Goal: Transaction & Acquisition: Download file/media

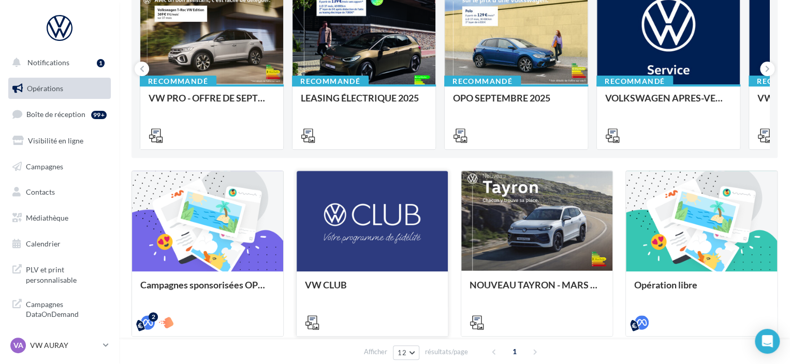
scroll to position [155, 0]
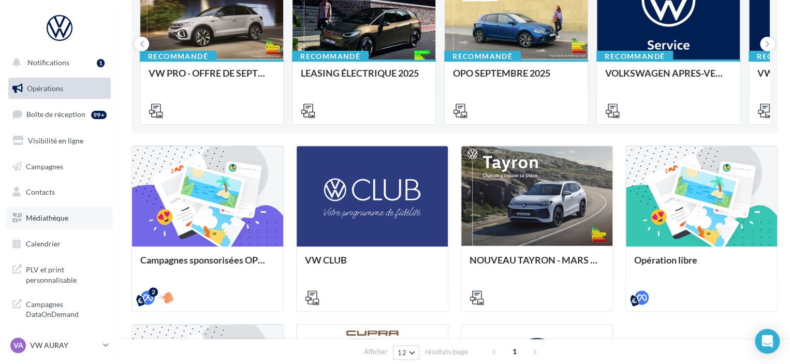
click at [56, 221] on span "Médiathèque" at bounding box center [47, 217] width 42 height 9
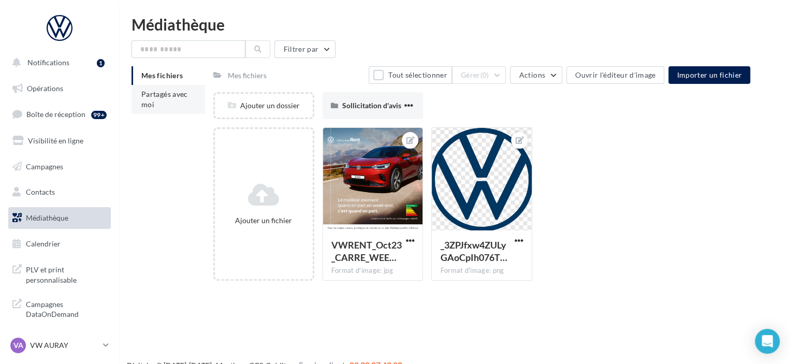
click at [183, 102] on li "Partagés avec moi" at bounding box center [169, 99] width 74 height 29
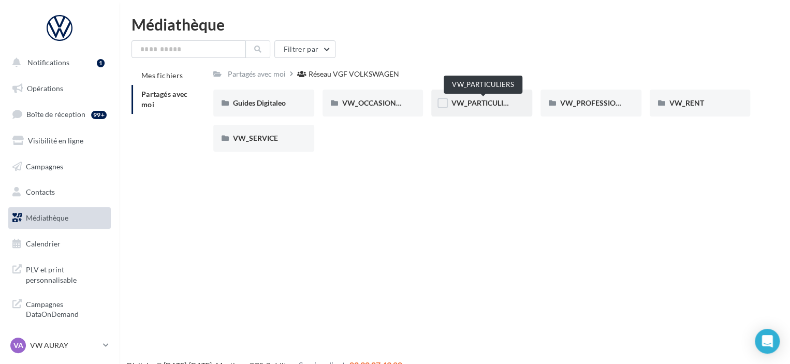
click at [490, 105] on span "VW_PARTICULIERS" at bounding box center [483, 102] width 65 height 9
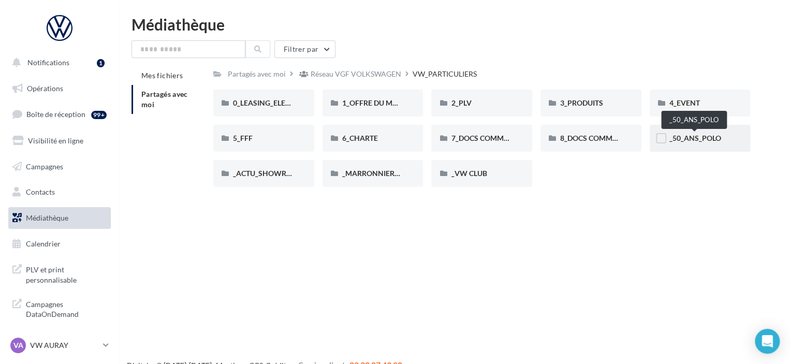
click at [710, 134] on span "_50_ANS_POLO" at bounding box center [696, 138] width 52 height 9
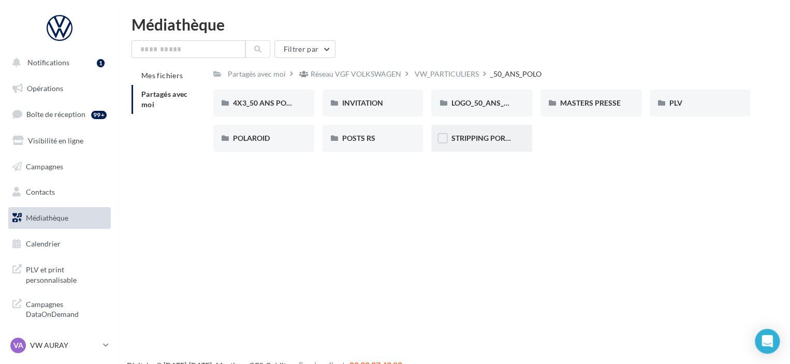
click at [513, 136] on div "STRIPPING PORTIERE" at bounding box center [481, 138] width 101 height 27
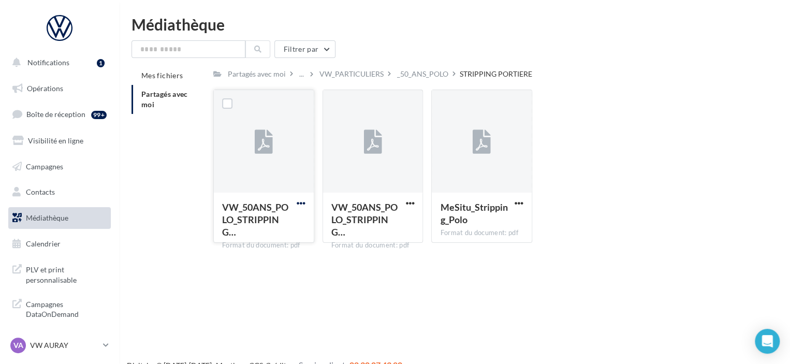
click at [297, 205] on span "button" at bounding box center [301, 203] width 9 height 9
click at [272, 227] on button "Télécharger" at bounding box center [256, 223] width 104 height 27
click at [408, 205] on span "button" at bounding box center [410, 203] width 9 height 9
click at [380, 228] on button "Télécharger" at bounding box center [365, 223] width 104 height 27
click at [515, 207] on span "button" at bounding box center [519, 203] width 9 height 9
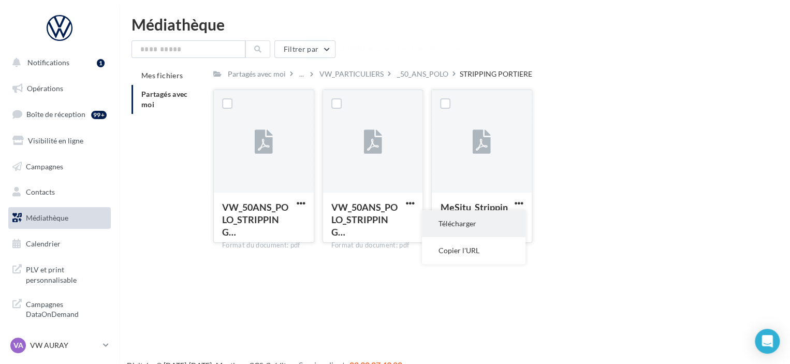
click at [510, 215] on button "Télécharger" at bounding box center [474, 223] width 104 height 27
